Goal: Complete application form: Complete application form

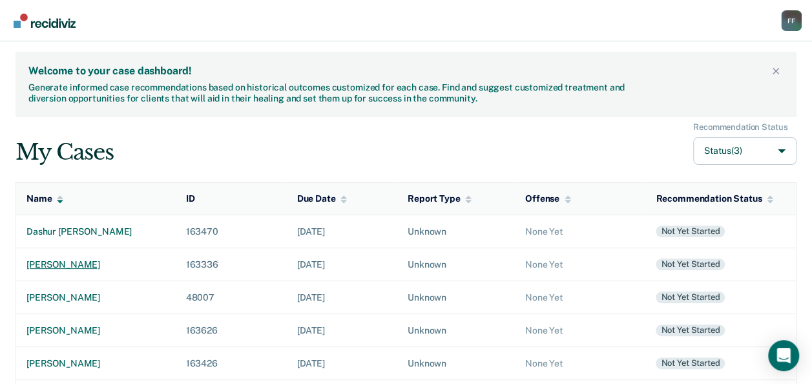
click at [79, 264] on div "[PERSON_NAME]" at bounding box center [95, 264] width 139 height 11
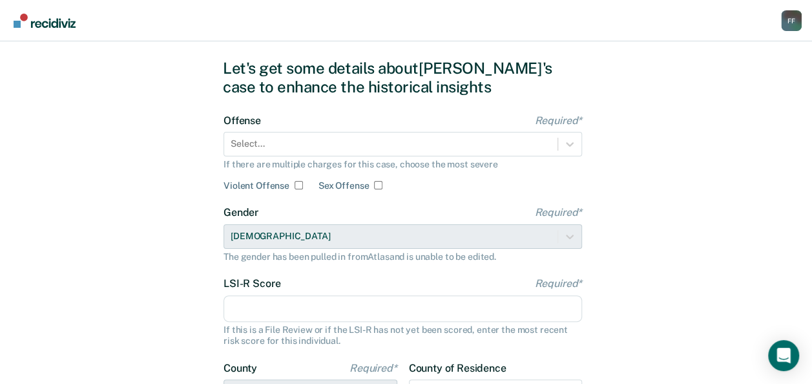
click at [307, 156] on div "Select..." at bounding box center [403, 144] width 359 height 25
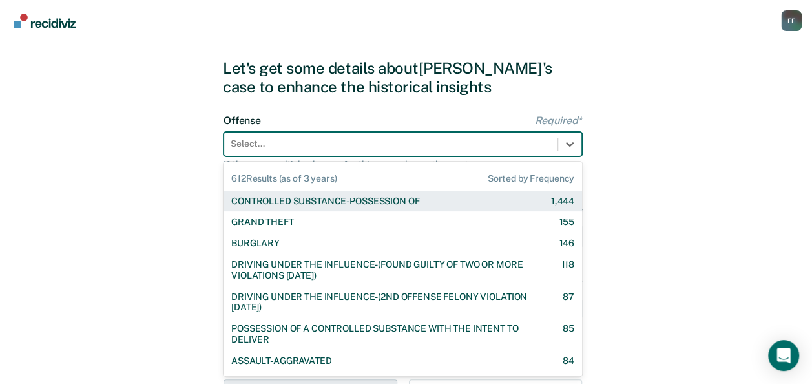
scroll to position [32, 0]
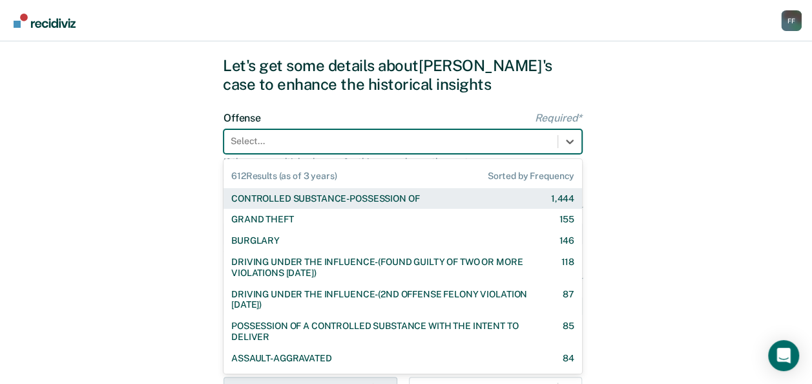
click at [296, 200] on div "CONTROLLED SUBSTANCE-POSSESSION OF" at bounding box center [325, 198] width 188 height 11
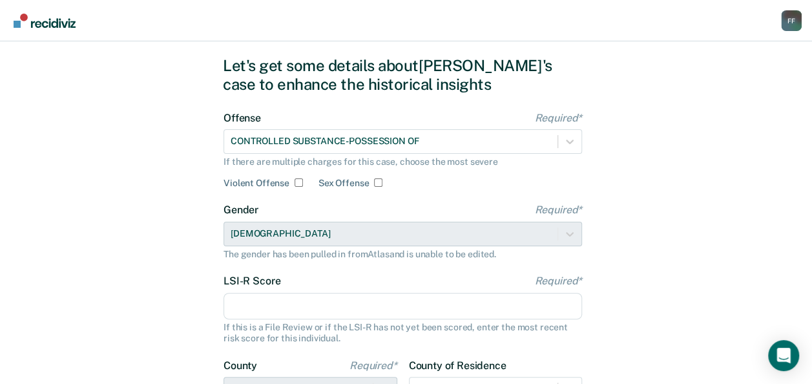
click at [301, 301] on input "LSI-R Score Required*" at bounding box center [403, 306] width 359 height 27
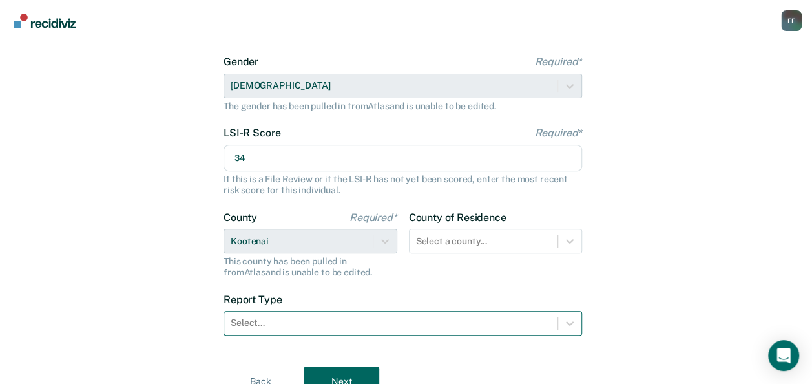
type input "34"
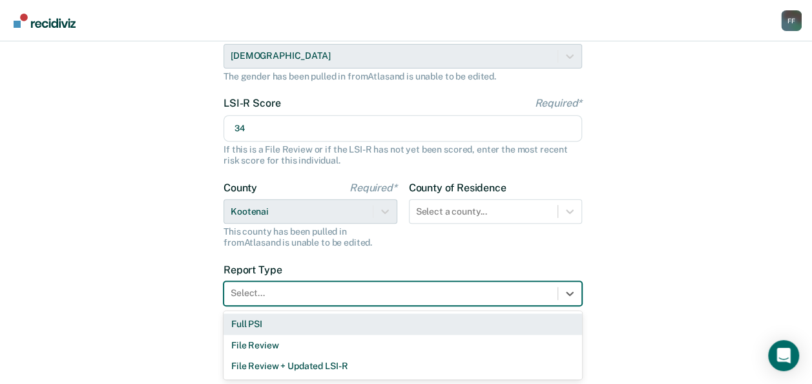
click at [555, 306] on div "3 results available. Use Up and Down to choose options, press Enter to select t…" at bounding box center [403, 293] width 359 height 25
click at [487, 323] on div "Full PSI" at bounding box center [403, 323] width 359 height 21
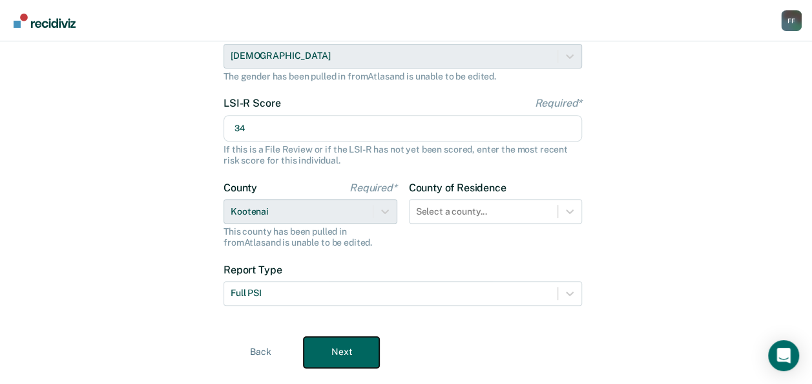
click at [374, 350] on button "Next" at bounding box center [342, 352] width 76 height 31
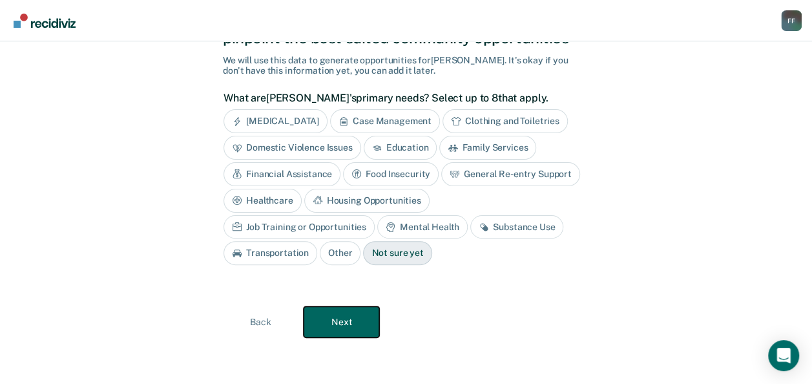
scroll to position [47, 0]
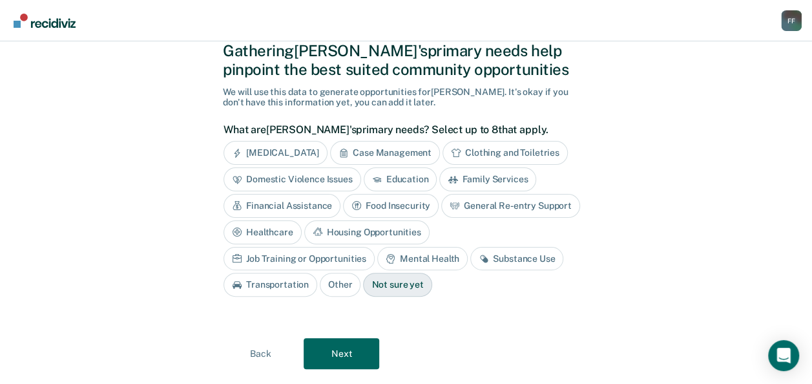
click at [375, 247] on div "Job Training or Opportunities" at bounding box center [299, 259] width 151 height 24
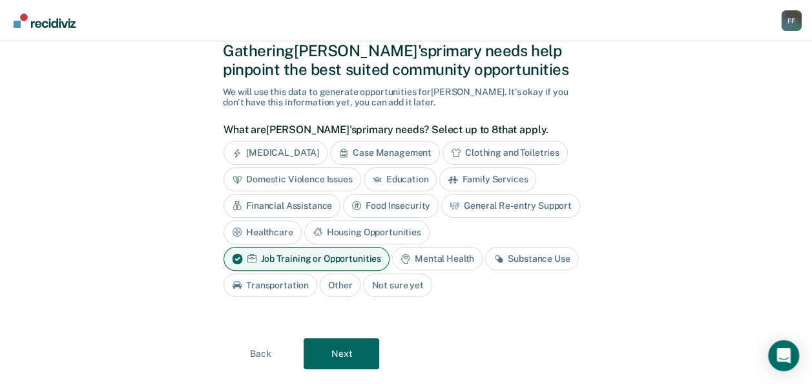
click at [402, 233] on div "Housing Opportunities" at bounding box center [366, 232] width 125 height 24
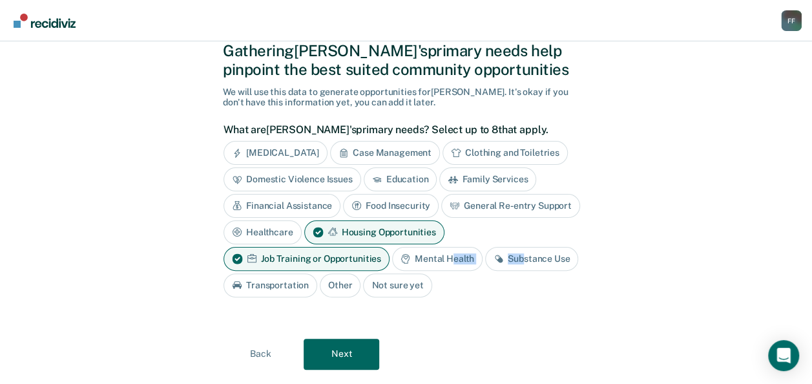
drag, startPoint x: 521, startPoint y: 251, endPoint x: 450, endPoint y: 265, distance: 72.4
click at [450, 265] on div "[MEDICAL_DATA] Case Management Clothing and Toiletries Domestic Violence Issues…" at bounding box center [403, 219] width 359 height 156
click at [450, 265] on div "Mental Health" at bounding box center [437, 259] width 90 height 24
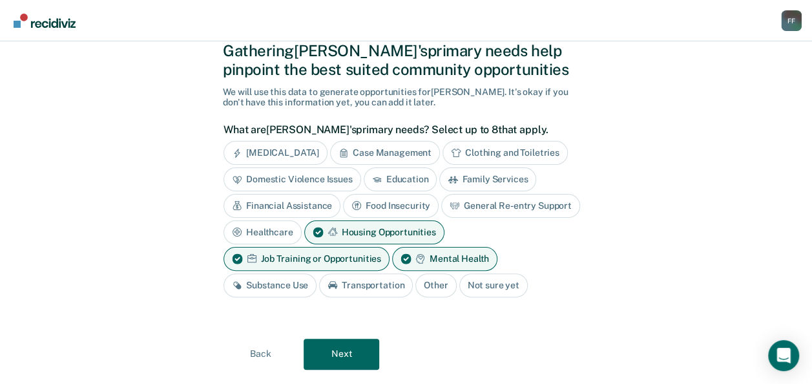
click at [279, 288] on div "Substance Use" at bounding box center [270, 285] width 93 height 24
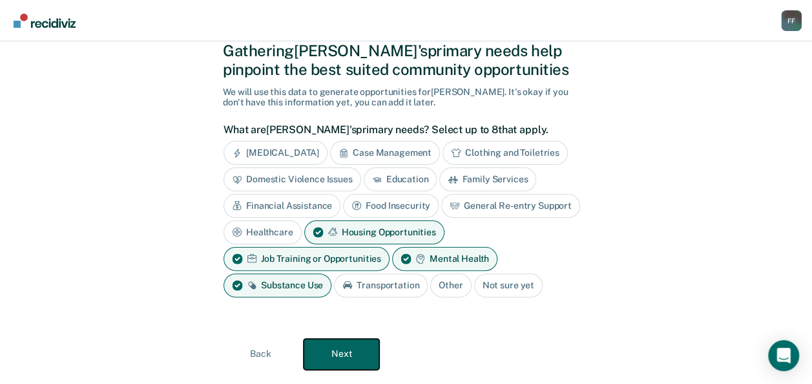
click at [357, 341] on button "Next" at bounding box center [342, 354] width 76 height 31
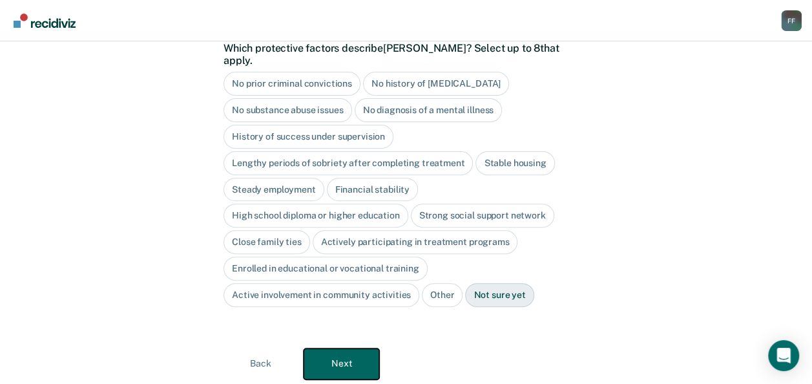
scroll to position [151, 0]
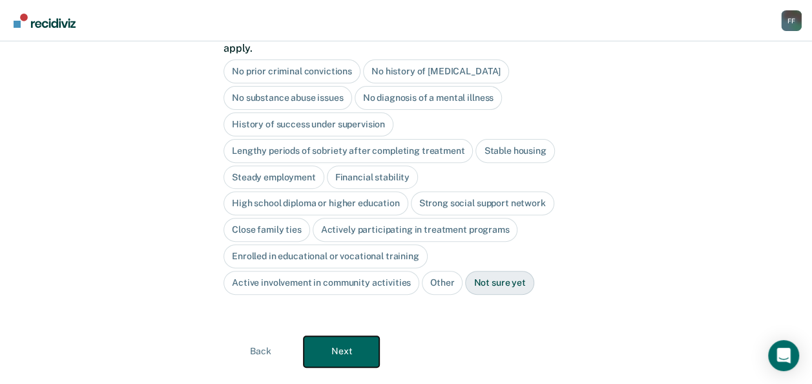
click at [341, 340] on button "Next" at bounding box center [342, 351] width 76 height 31
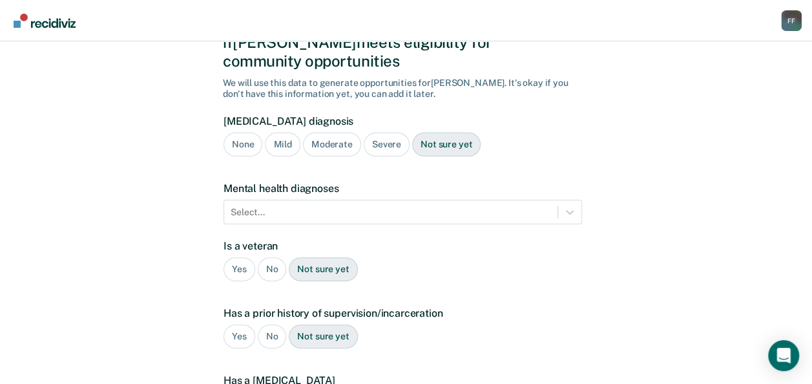
scroll to position [58, 0]
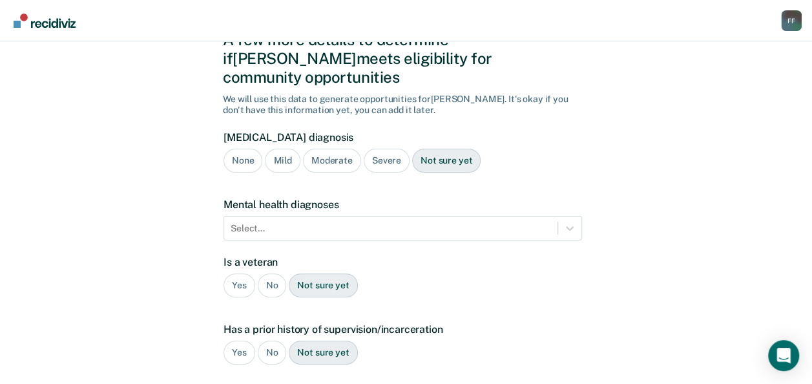
click at [378, 149] on div "Severe" at bounding box center [387, 161] width 46 height 24
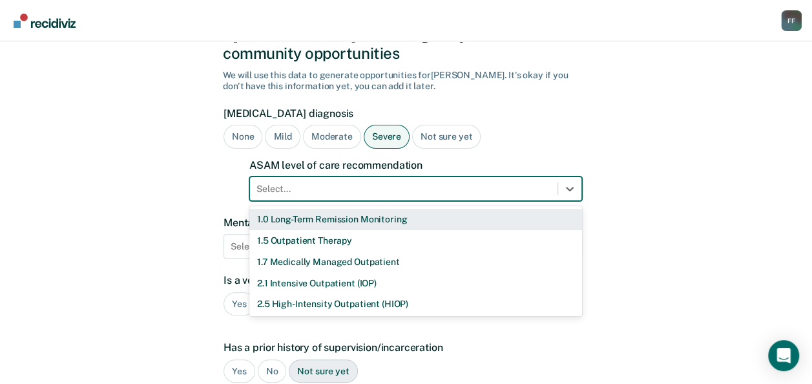
scroll to position [84, 0]
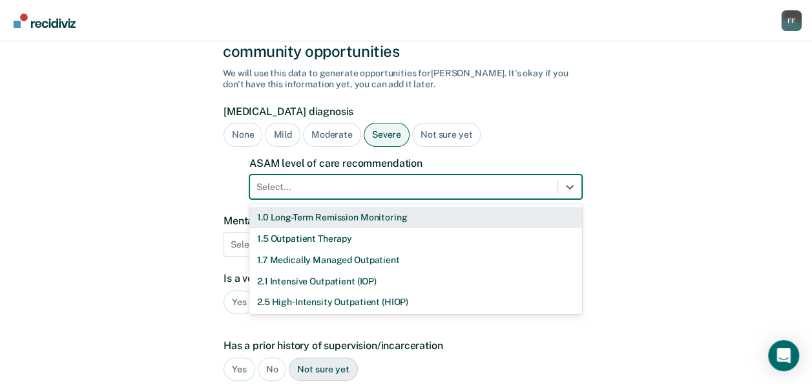
click at [556, 191] on div "11 results available. Use Up and Down to choose options, press Enter to select …" at bounding box center [415, 186] width 333 height 25
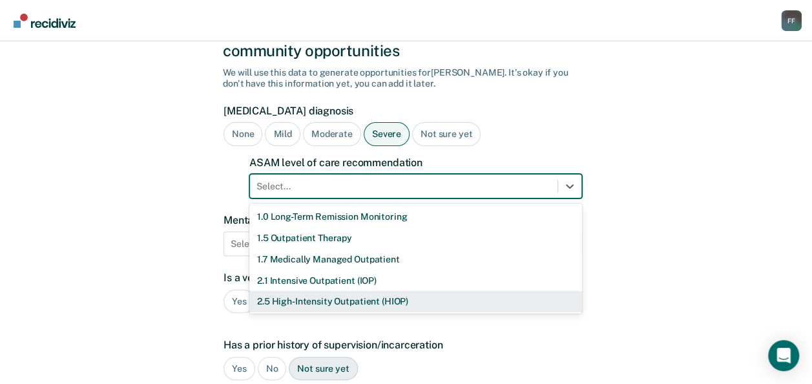
click at [461, 291] on div "2.5 High-Intensity Outpatient (HIOP)" at bounding box center [415, 301] width 333 height 21
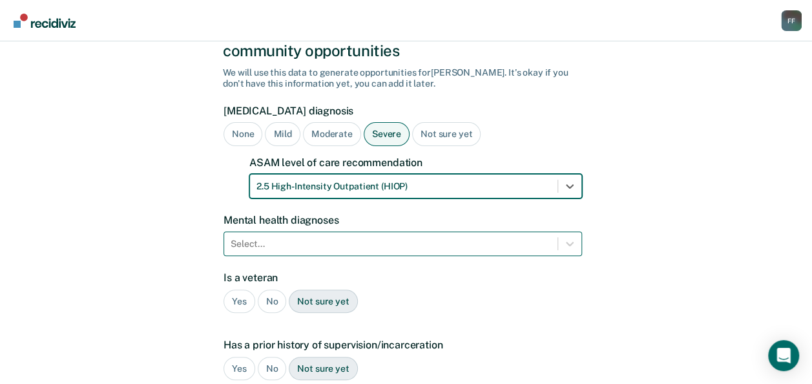
scroll to position [141, 0]
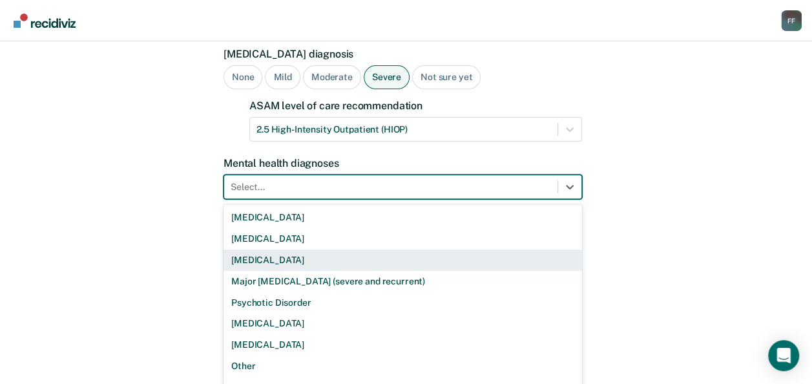
click at [398, 199] on div "9 results available. Use Up and Down to choose options, press Enter to select t…" at bounding box center [403, 186] width 359 height 25
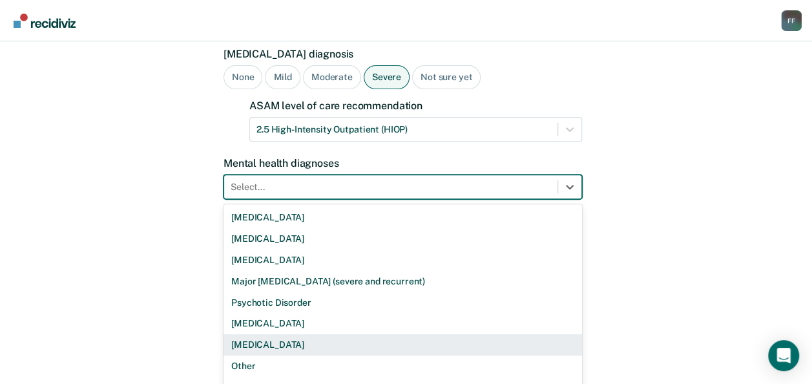
click at [319, 334] on div "[MEDICAL_DATA]" at bounding box center [403, 344] width 359 height 21
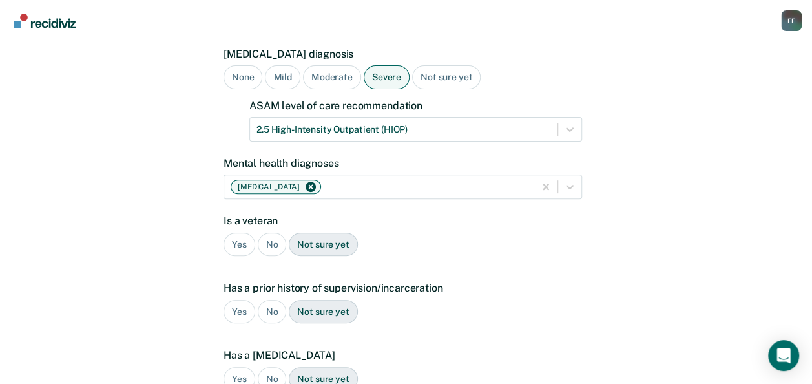
click at [269, 215] on div "Is a veteran Yes No Not sure yet" at bounding box center [403, 241] width 359 height 52
click at [271, 233] on div "No" at bounding box center [272, 245] width 29 height 24
click at [240, 300] on div "Yes" at bounding box center [240, 312] width 32 height 24
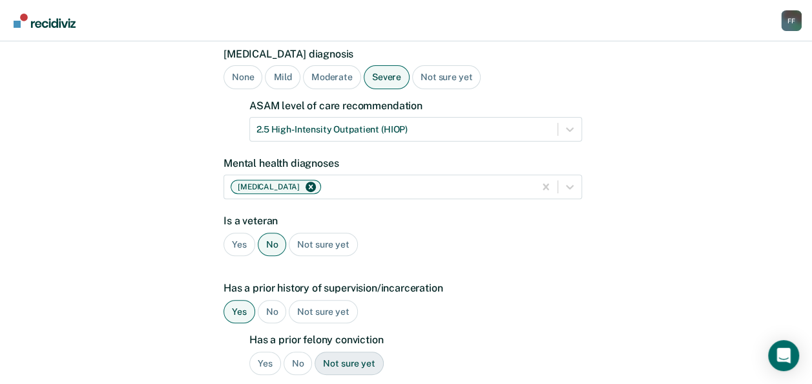
click at [264, 352] on div "Yes" at bounding box center [265, 364] width 32 height 24
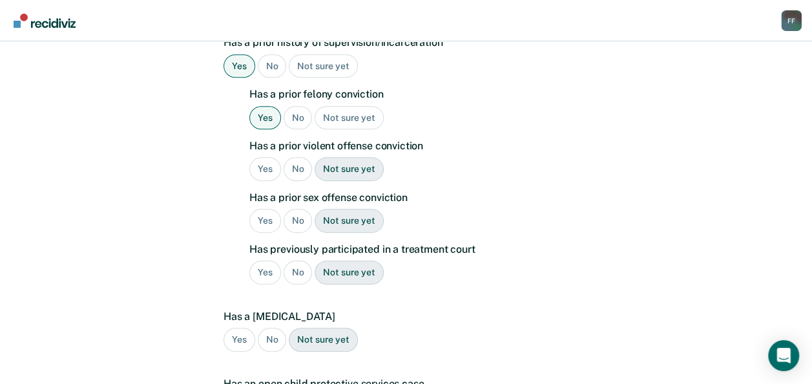
scroll to position [389, 0]
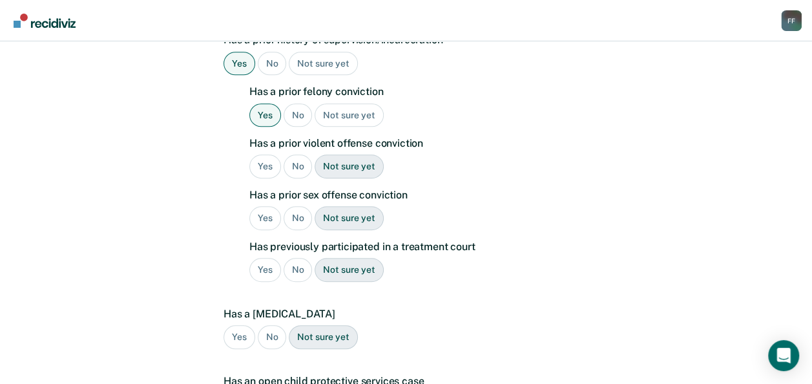
click at [295, 154] on div "No" at bounding box center [298, 166] width 29 height 24
click at [299, 206] on div "No" at bounding box center [298, 218] width 29 height 24
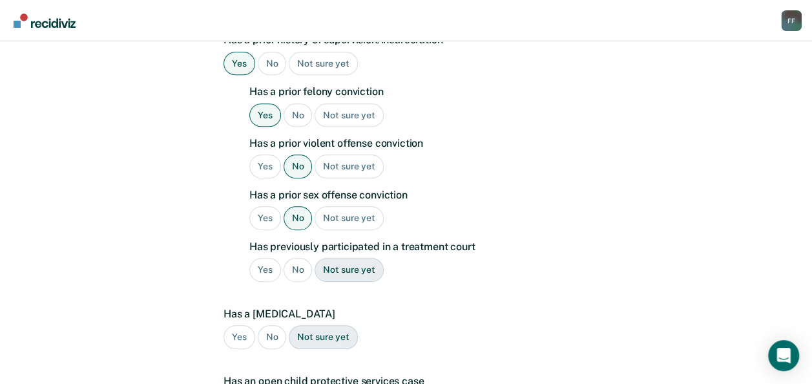
click at [300, 258] on div "No" at bounding box center [298, 270] width 29 height 24
click at [275, 325] on div "No" at bounding box center [272, 337] width 29 height 24
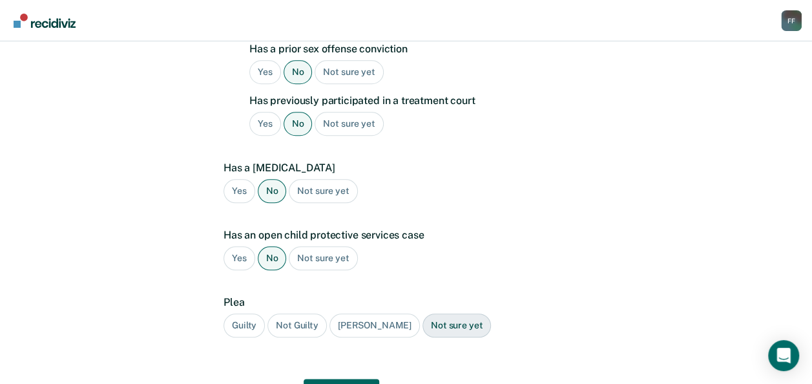
scroll to position [573, 0]
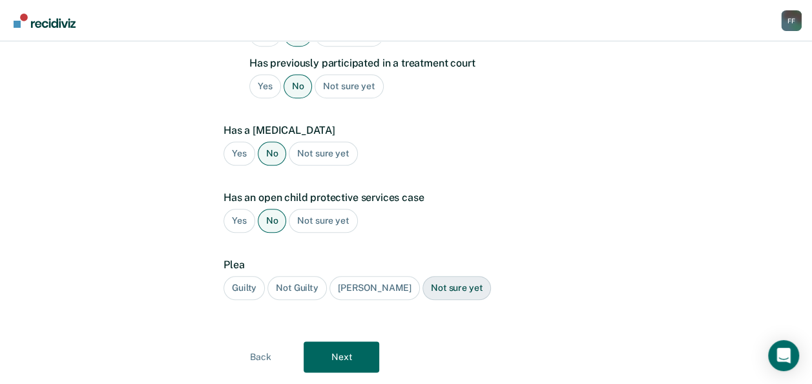
click at [251, 276] on div "Guilty" at bounding box center [244, 288] width 41 height 24
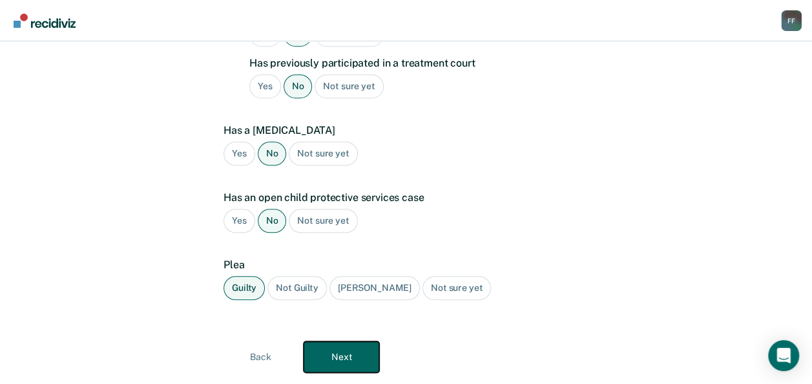
click at [323, 341] on button "Next" at bounding box center [342, 356] width 76 height 31
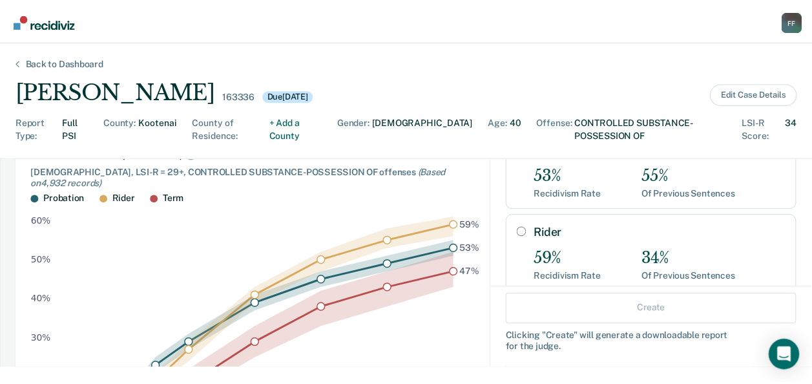
scroll to position [105, 0]
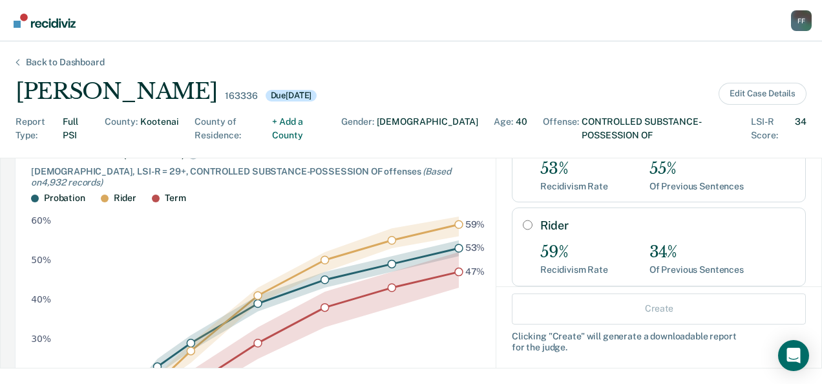
click at [683, 245] on div "34%" at bounding box center [697, 252] width 94 height 19
radio input "true"
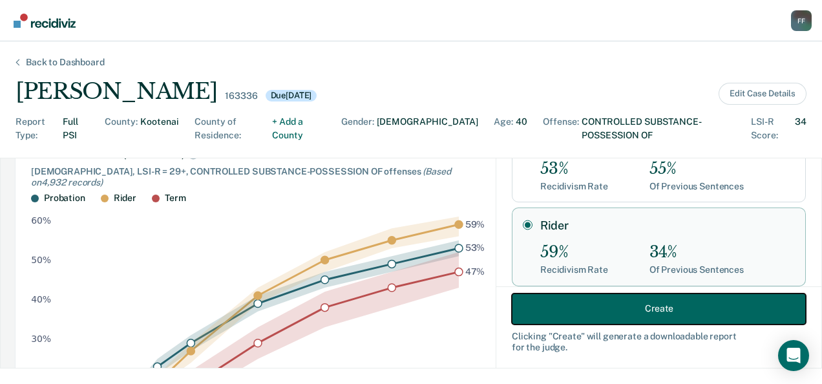
click at [639, 304] on button "Create" at bounding box center [659, 308] width 294 height 31
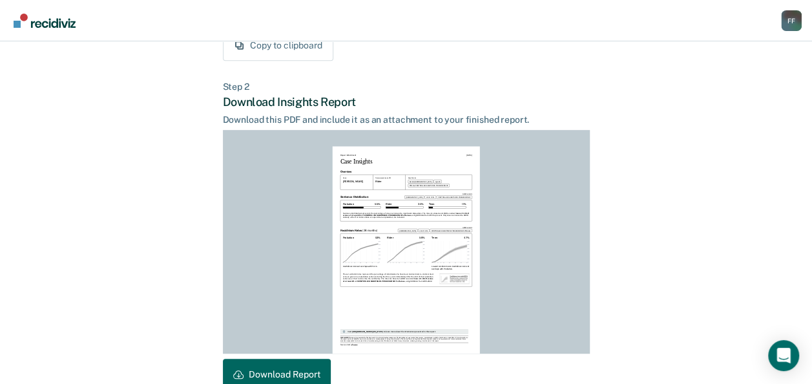
scroll to position [353, 0]
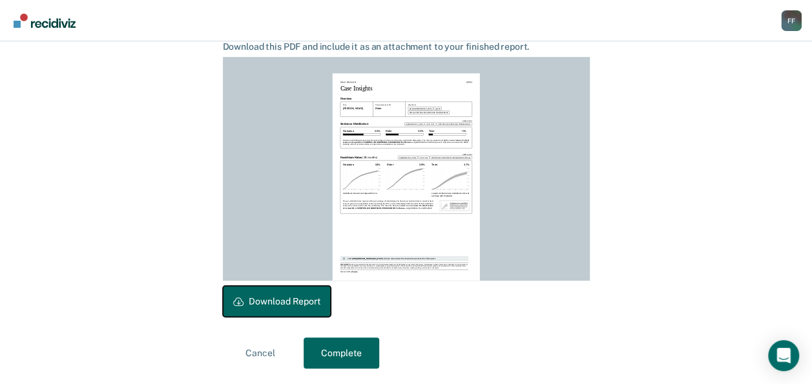
click at [286, 302] on button "Download Report" at bounding box center [277, 301] width 108 height 31
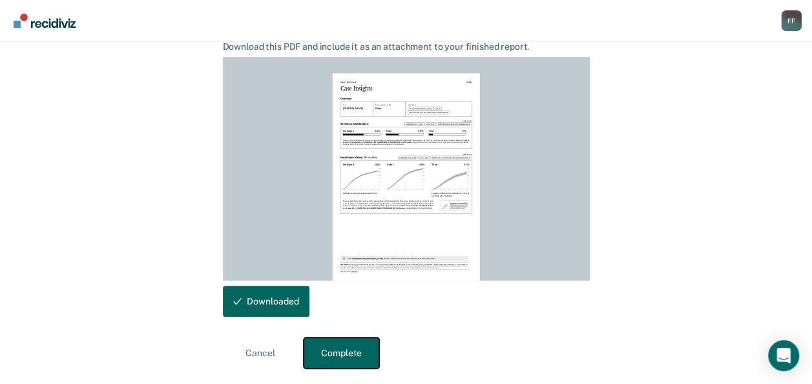
click at [329, 349] on button "Complete" at bounding box center [342, 352] width 76 height 31
